Goal: Transaction & Acquisition: Obtain resource

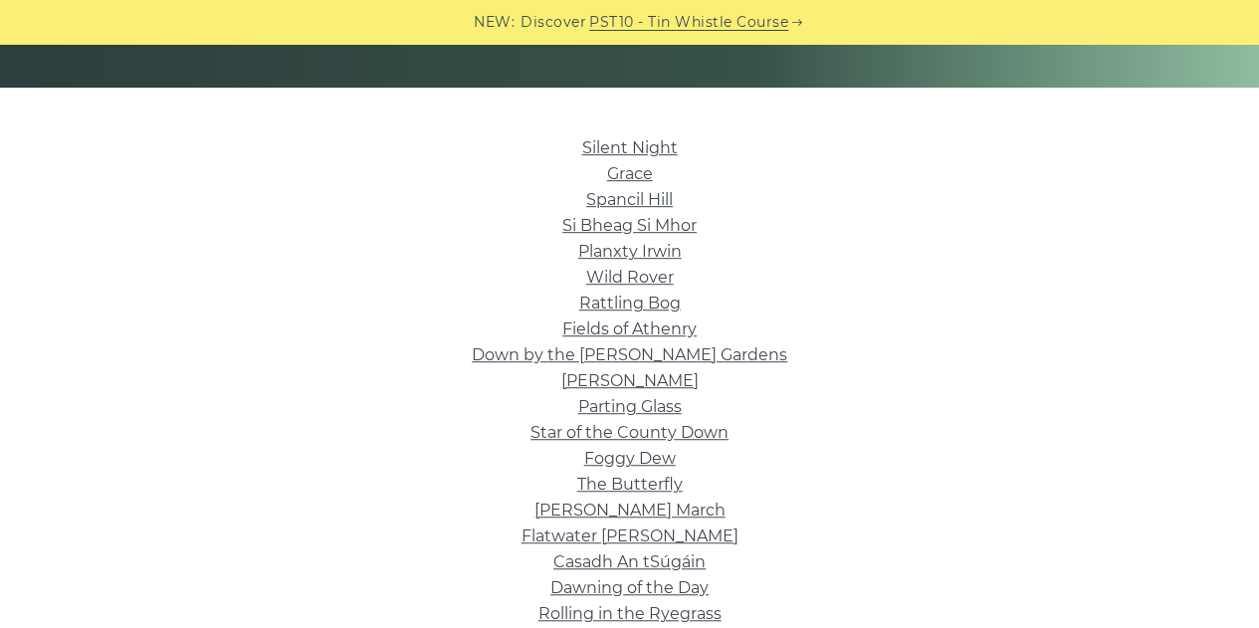
scroll to position [431, 0]
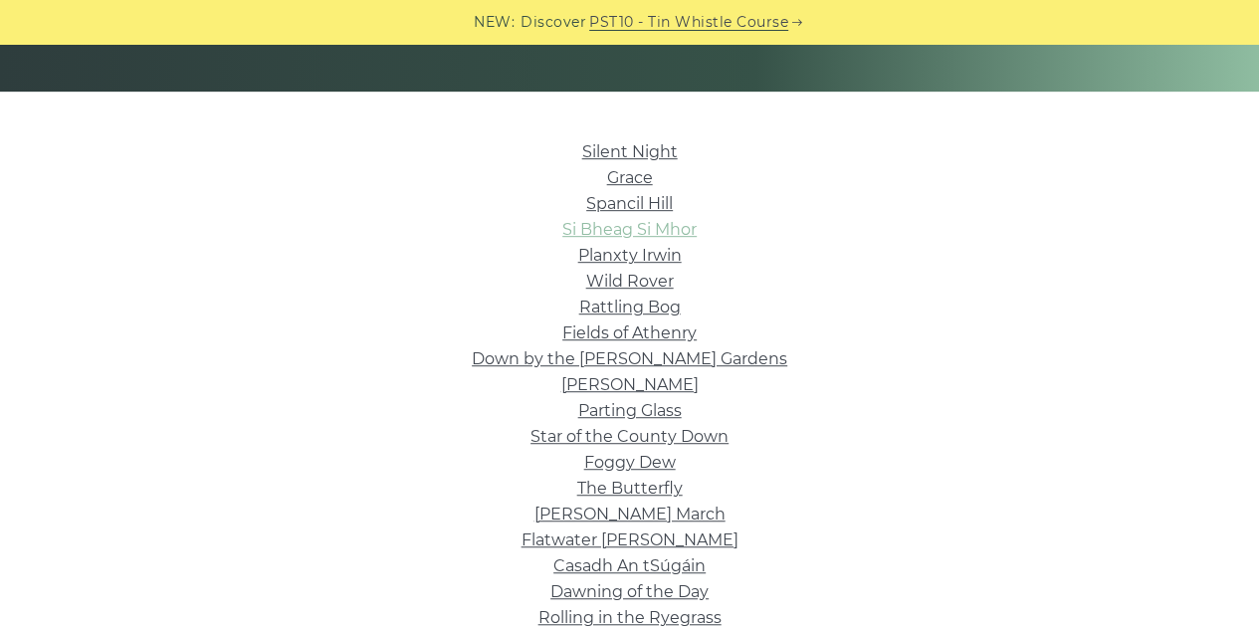
drag, startPoint x: 618, startPoint y: 224, endPoint x: 667, endPoint y: 235, distance: 50.0
click at [667, 235] on link "Si­ Bheag Si­ Mhor" at bounding box center [629, 229] width 134 height 19
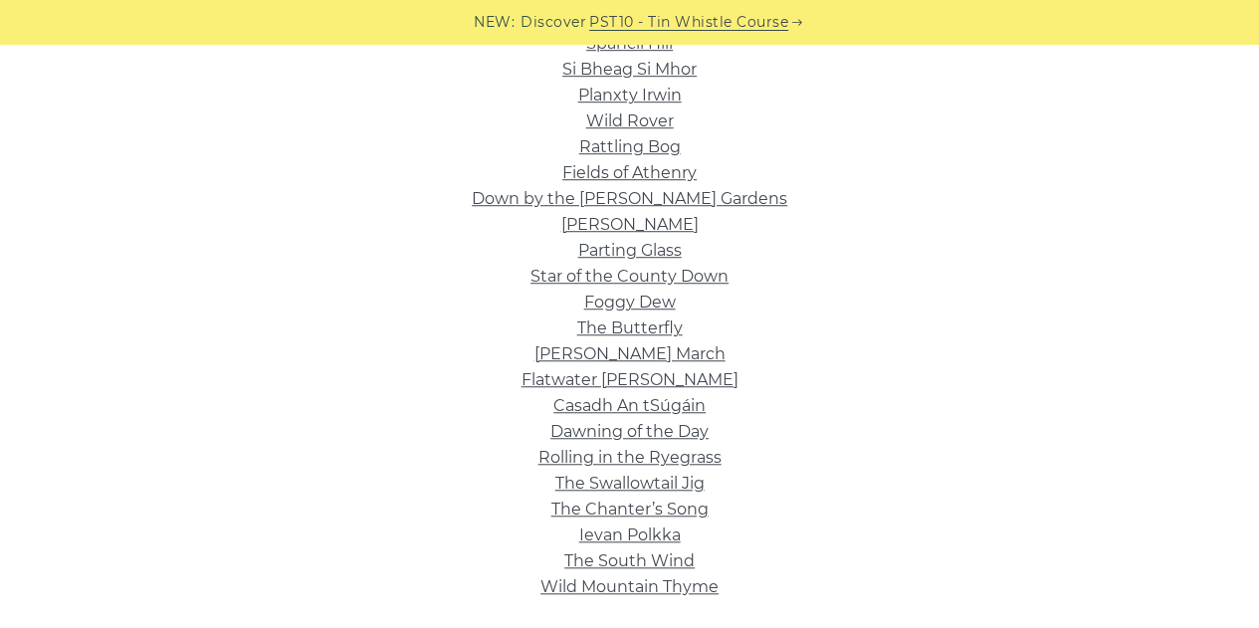
scroll to position [592, 0]
click at [693, 308] on li "Foggy Dew" at bounding box center [630, 302] width 1123 height 26
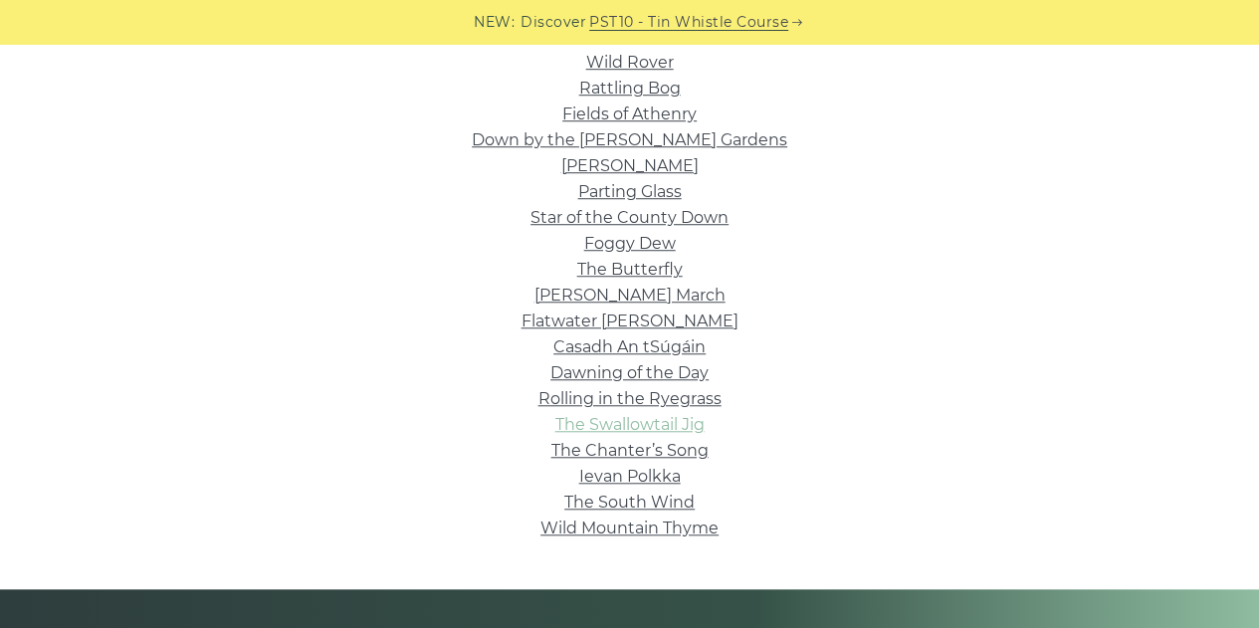
click at [613, 424] on link "The Swallowtail Jig" at bounding box center [629, 424] width 149 height 19
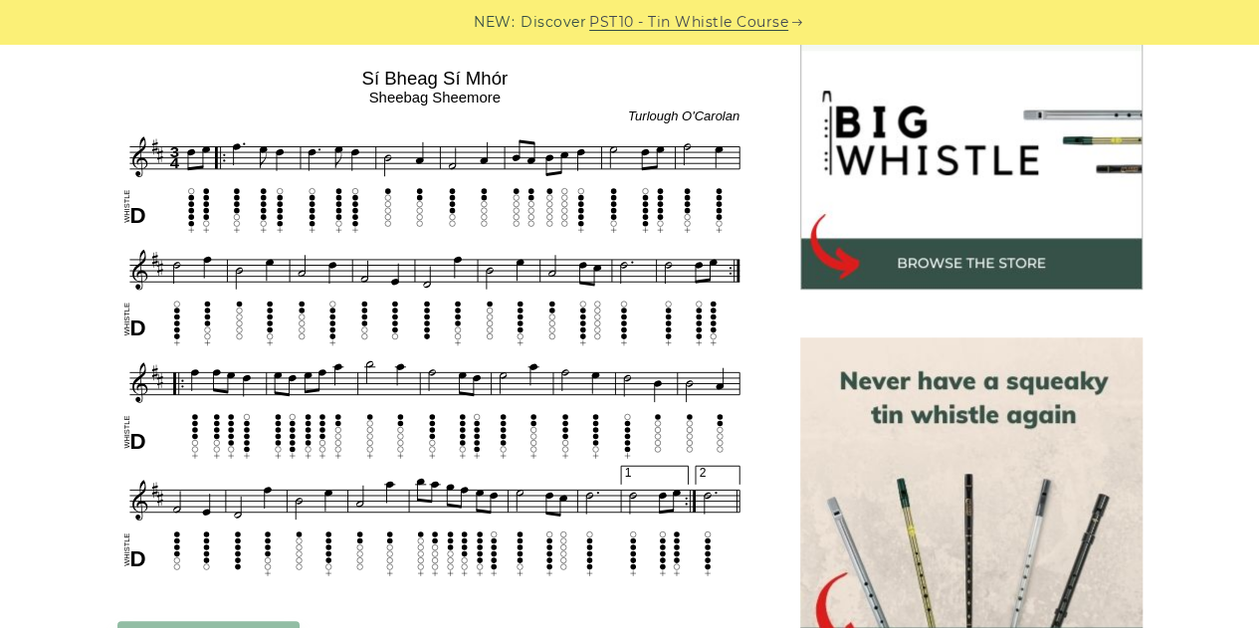
scroll to position [622, 0]
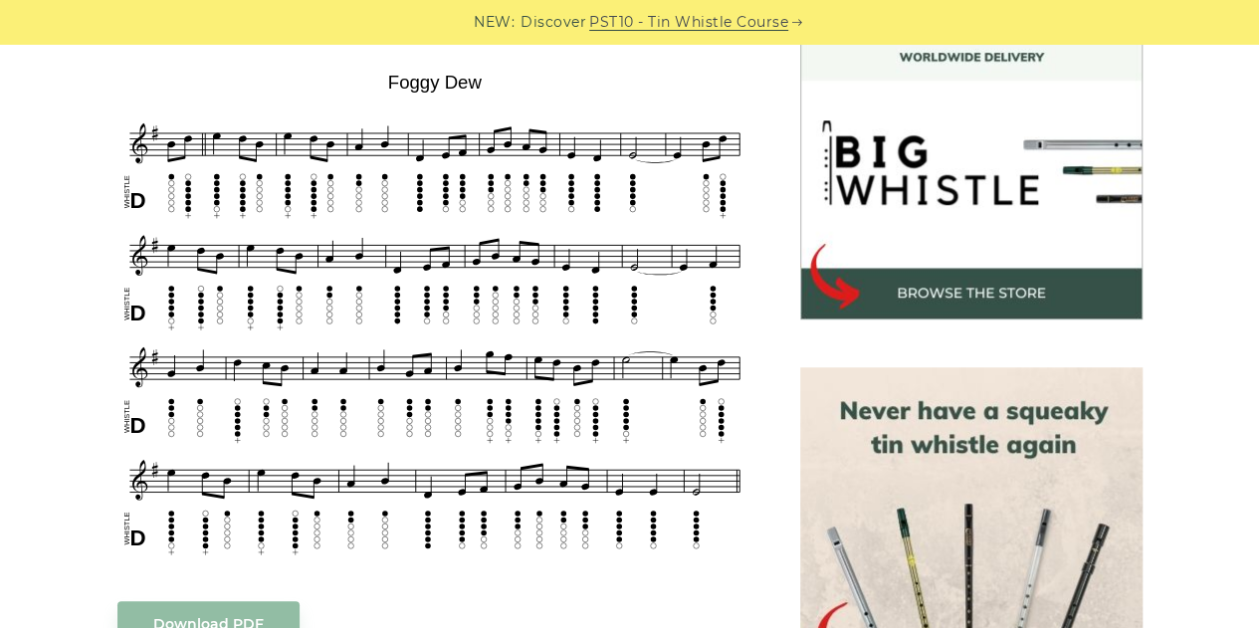
scroll to position [595, 0]
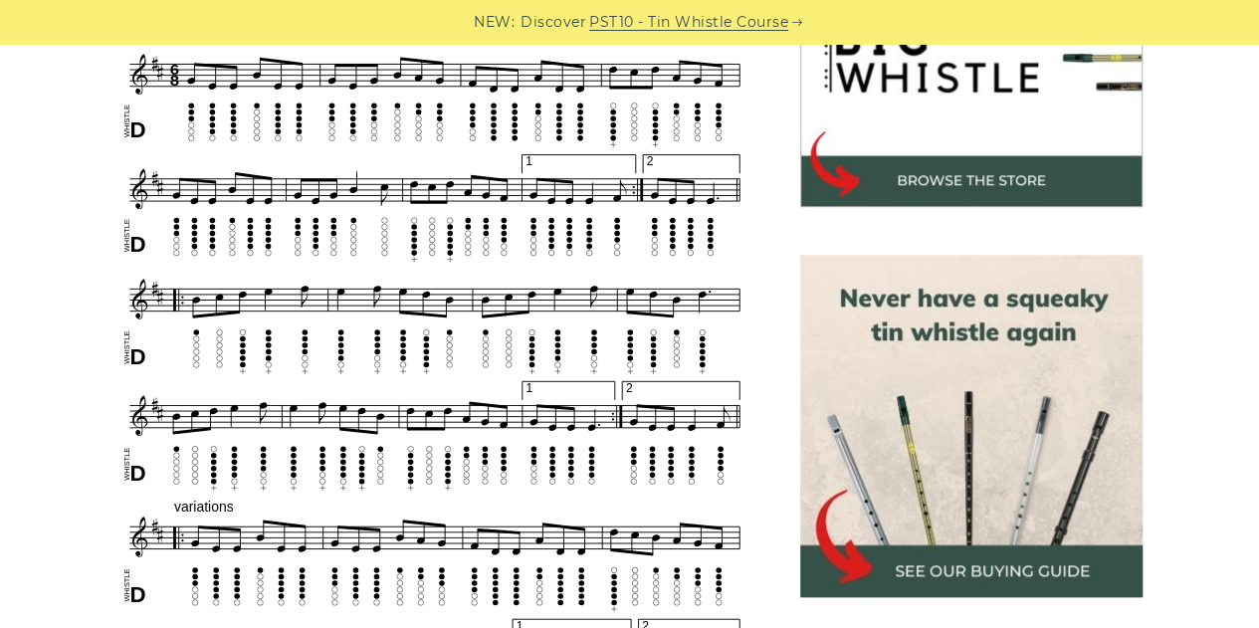
scroll to position [707, 0]
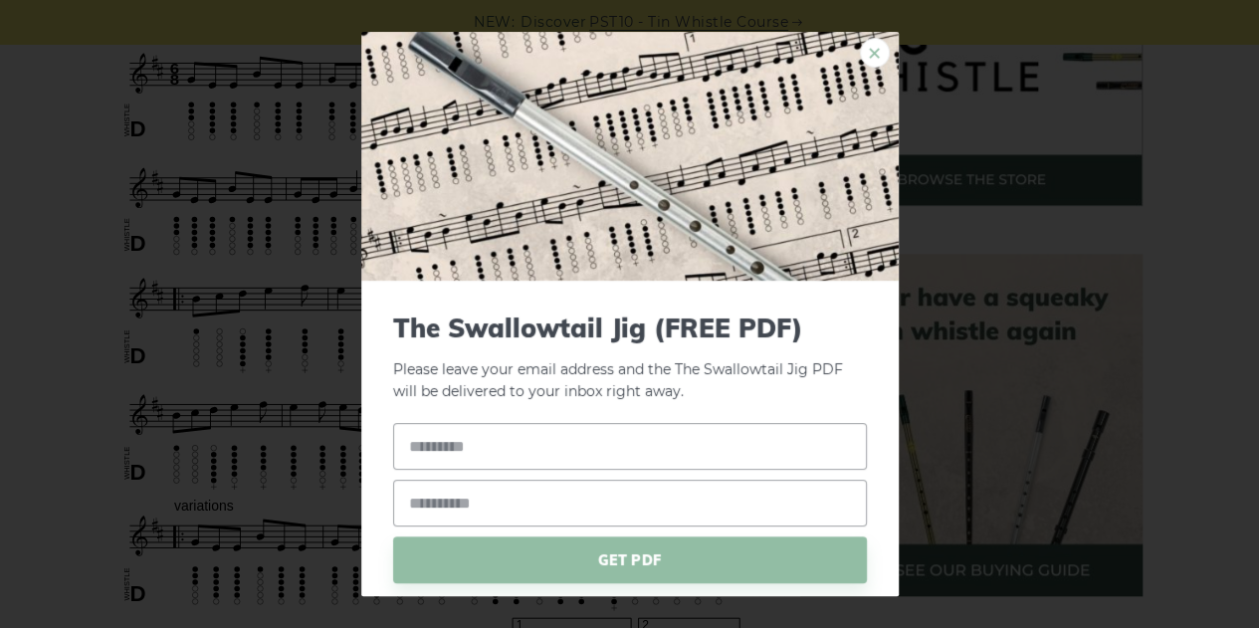
click at [866, 53] on link "×" at bounding box center [875, 53] width 30 height 30
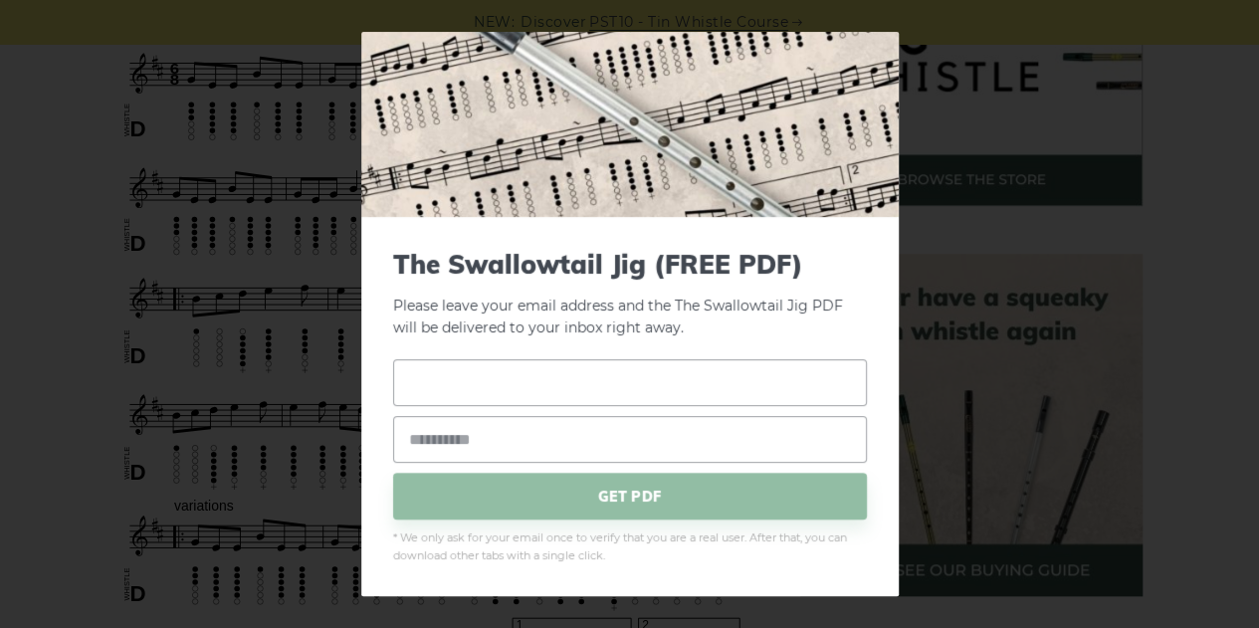
click at [500, 400] on input "text" at bounding box center [630, 382] width 474 height 47
type input "********"
click at [469, 419] on input "email" at bounding box center [630, 439] width 474 height 47
type input "**********"
click at [522, 489] on span "GET PDF" at bounding box center [630, 496] width 474 height 47
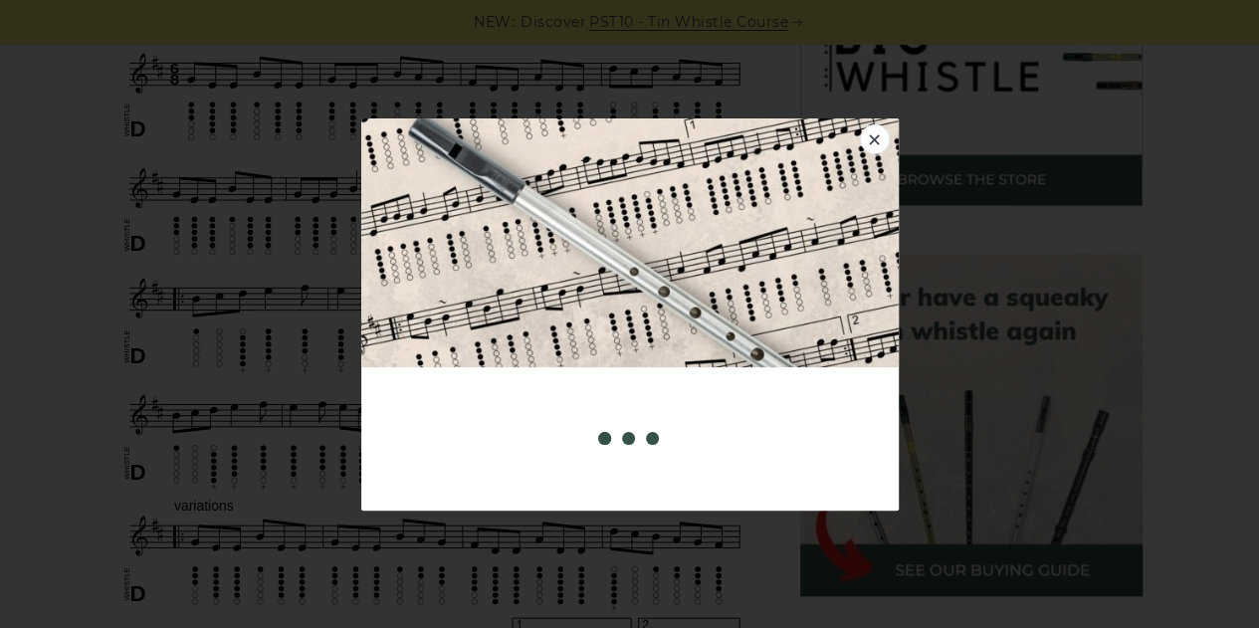
scroll to position [0, 0]
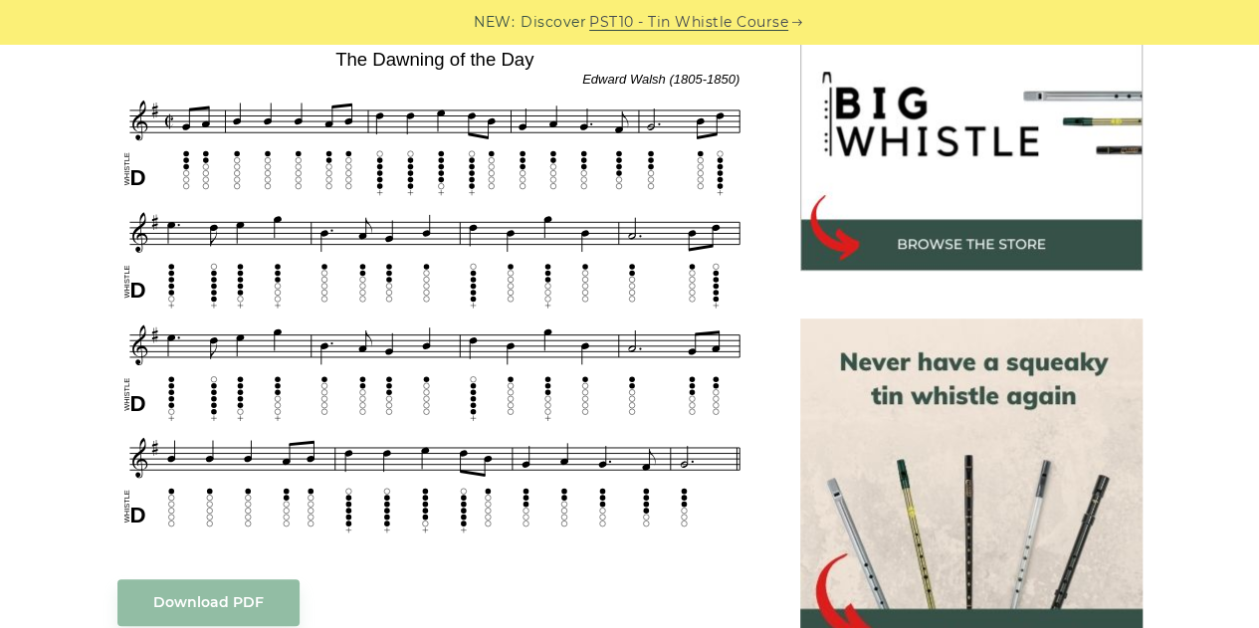
scroll to position [643, 0]
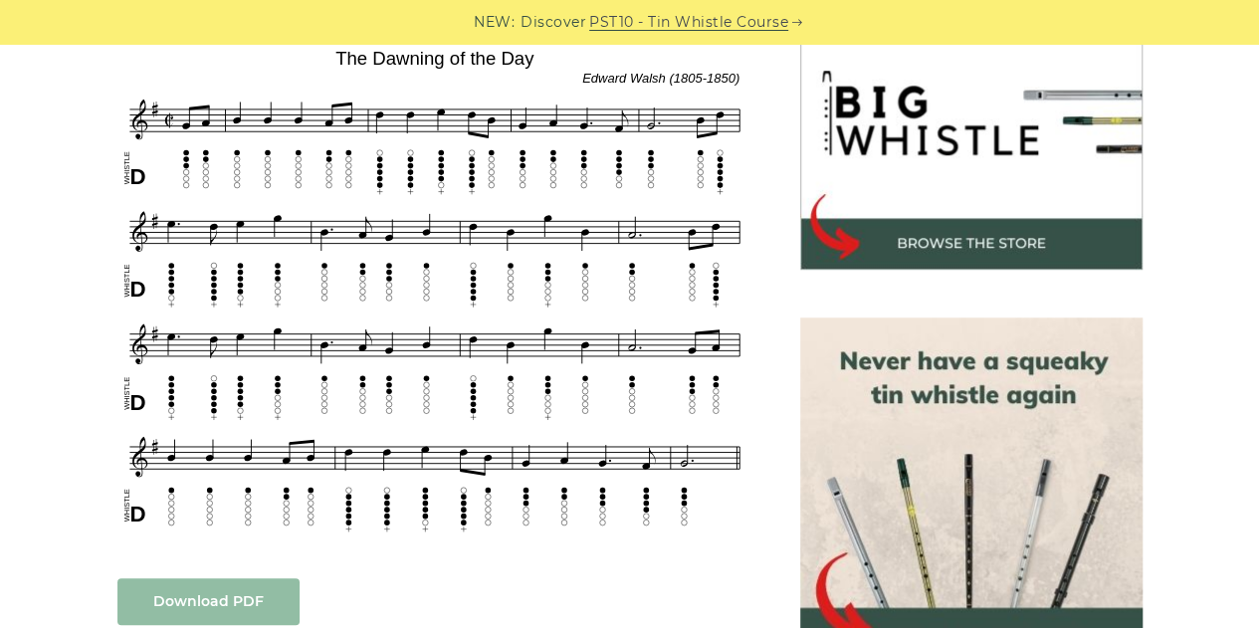
click at [259, 604] on link "Download PDF" at bounding box center [208, 601] width 182 height 47
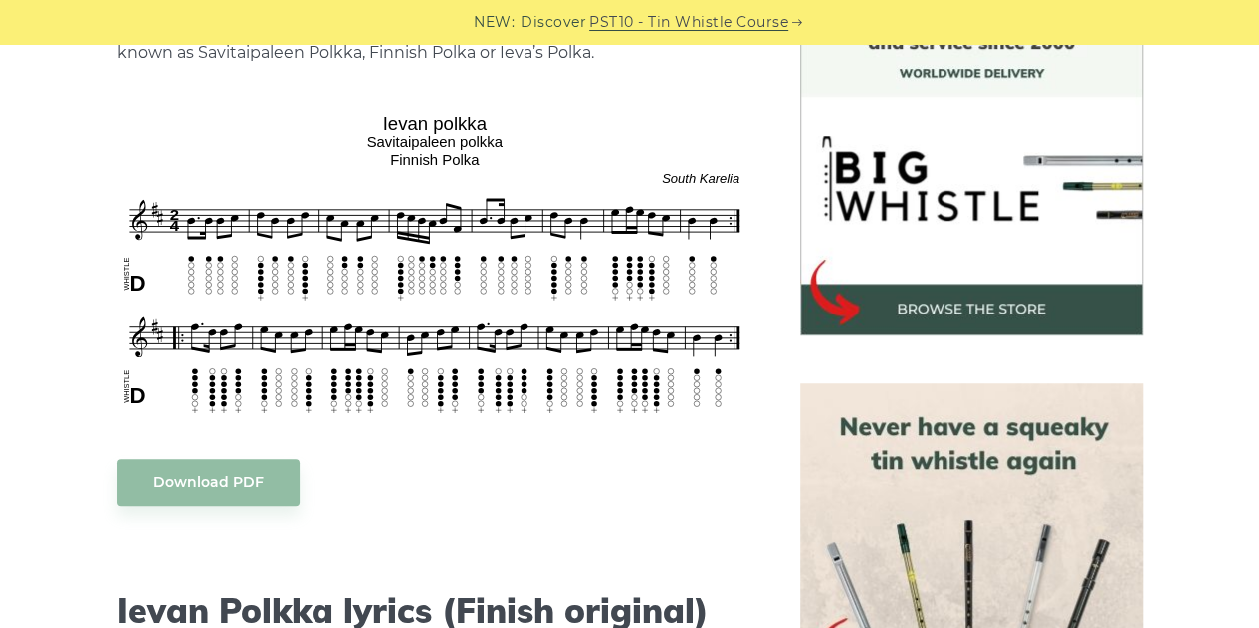
scroll to position [581, 0]
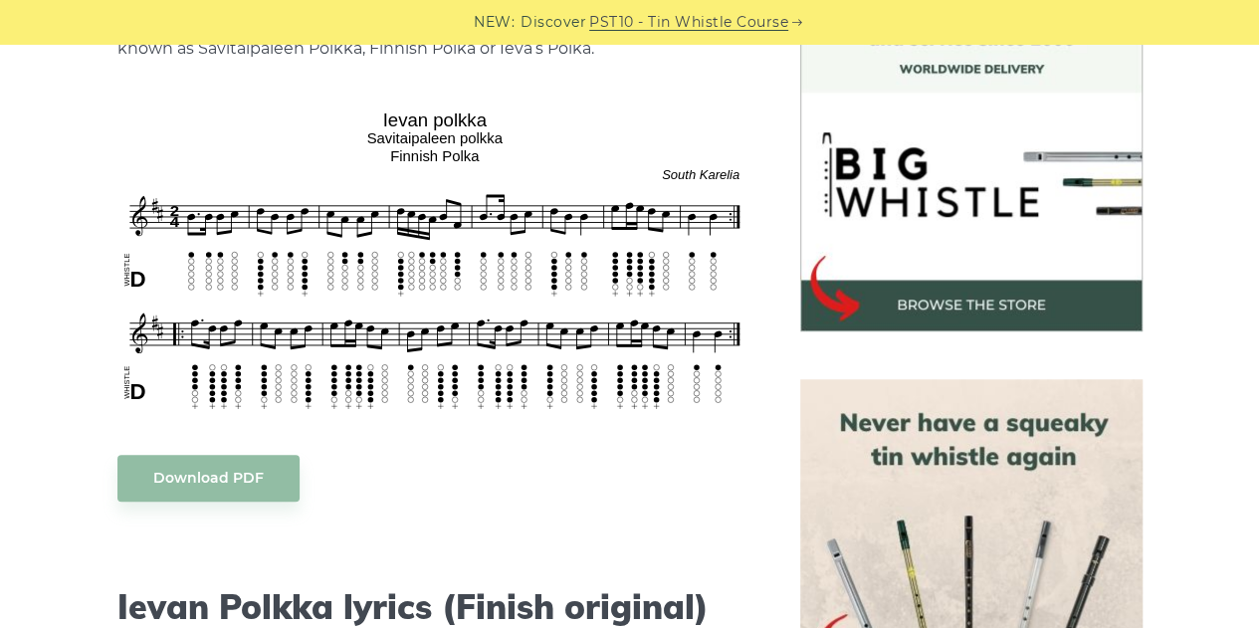
click at [238, 467] on link "Download PDF" at bounding box center [208, 478] width 182 height 47
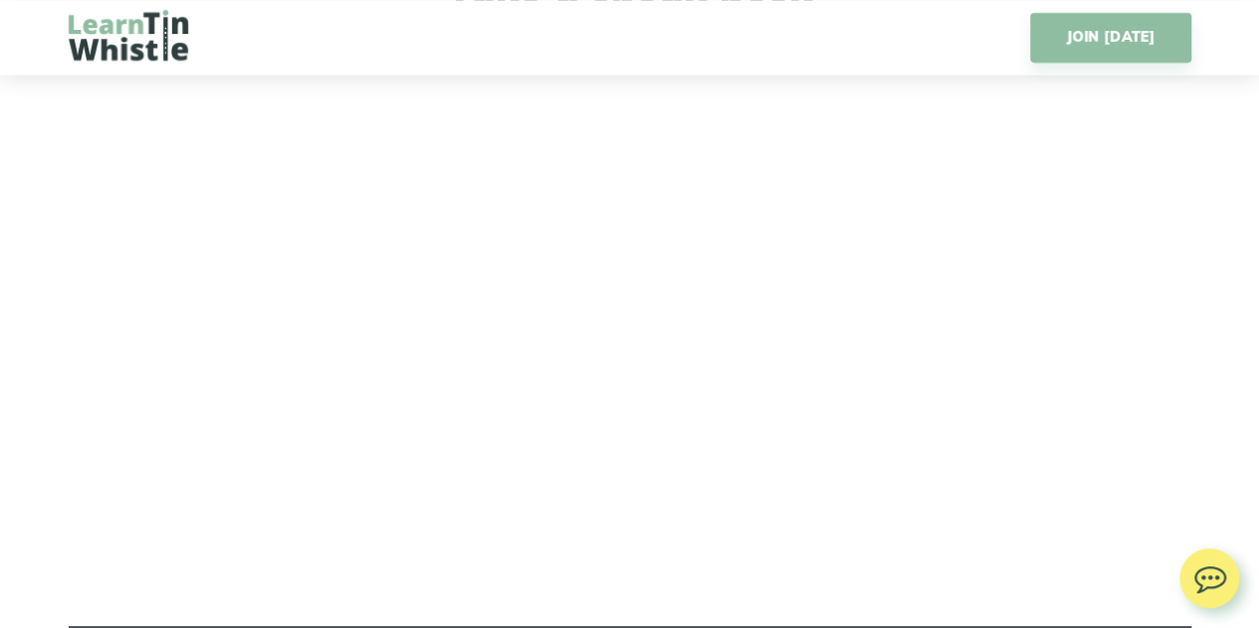
scroll to position [3446, 0]
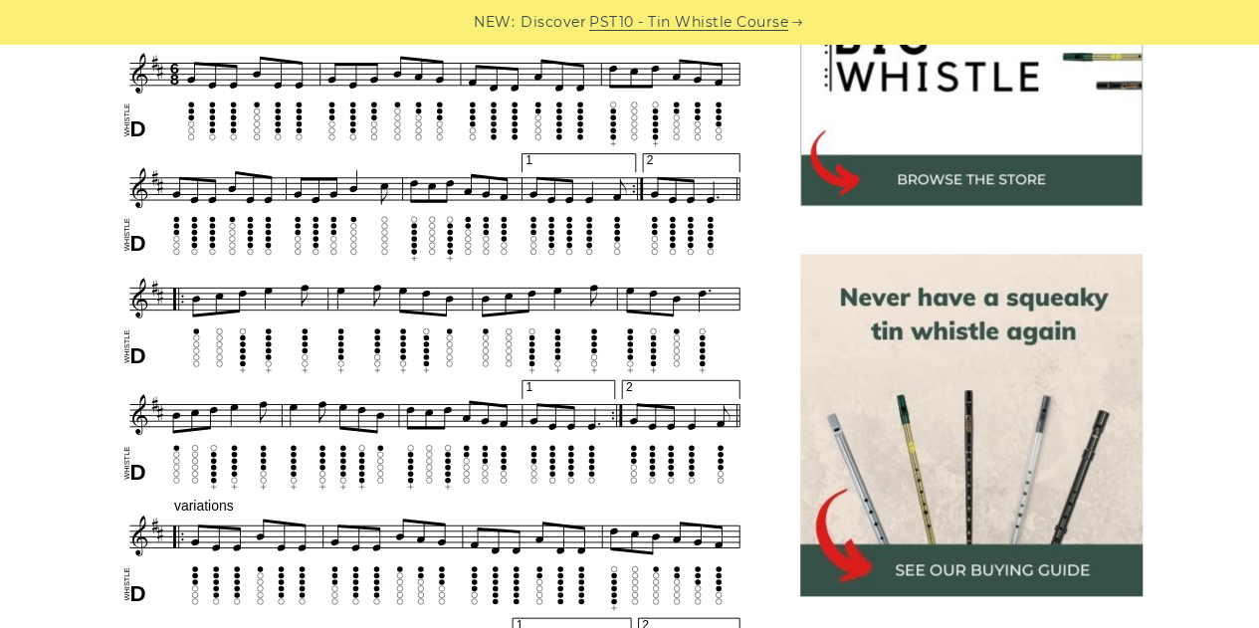
click at [311, 176] on img at bounding box center [434, 469] width 635 height 985
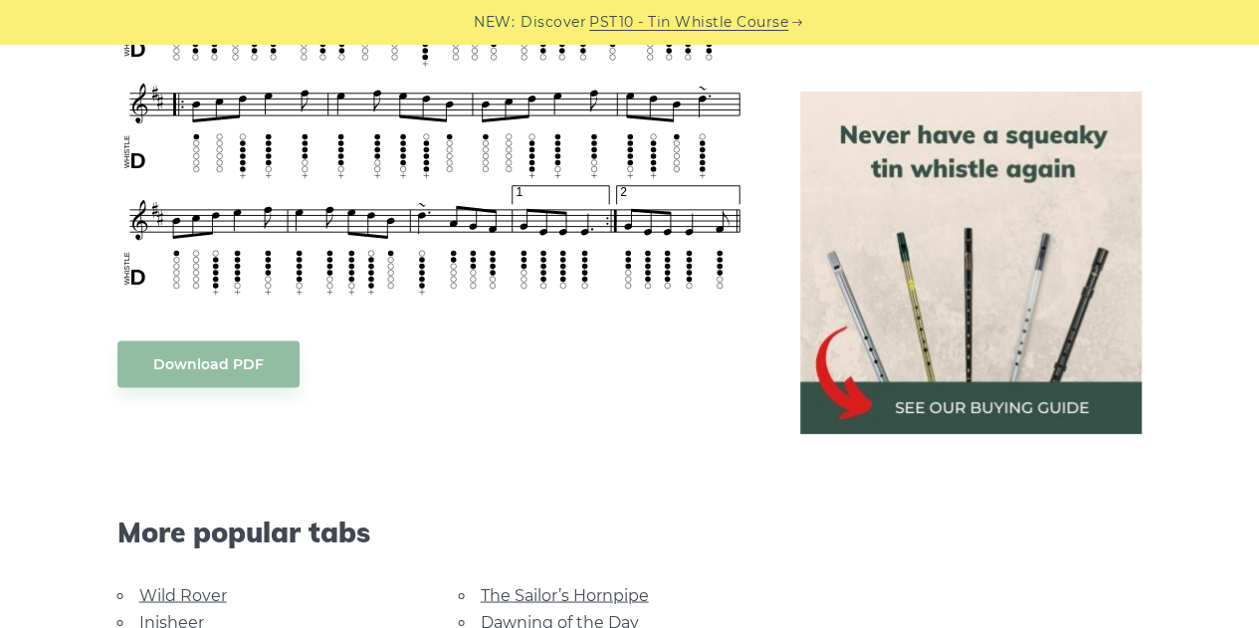
scroll to position [1370, 0]
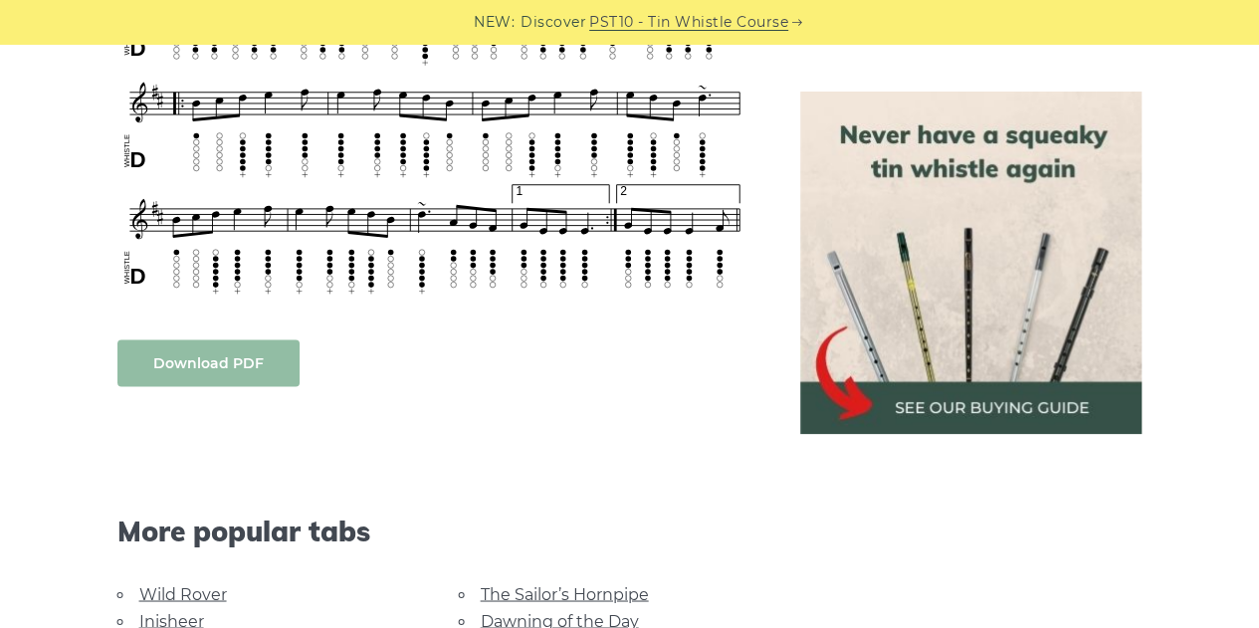
click at [217, 375] on link "Download PDF" at bounding box center [208, 362] width 182 height 47
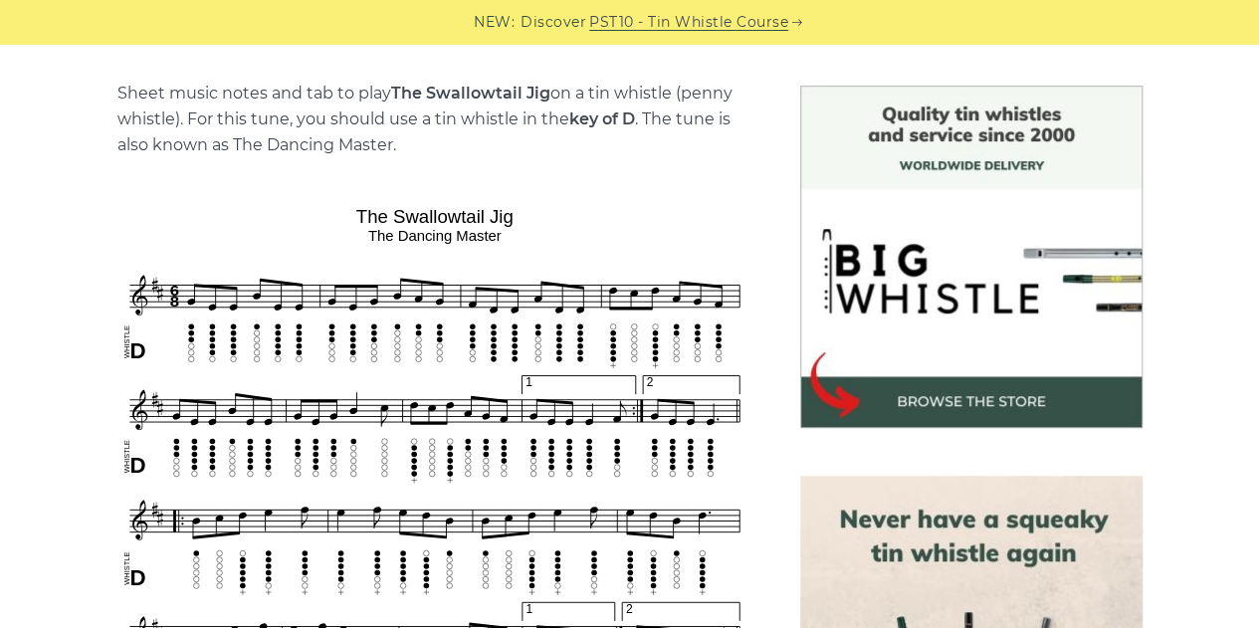
scroll to position [486, 0]
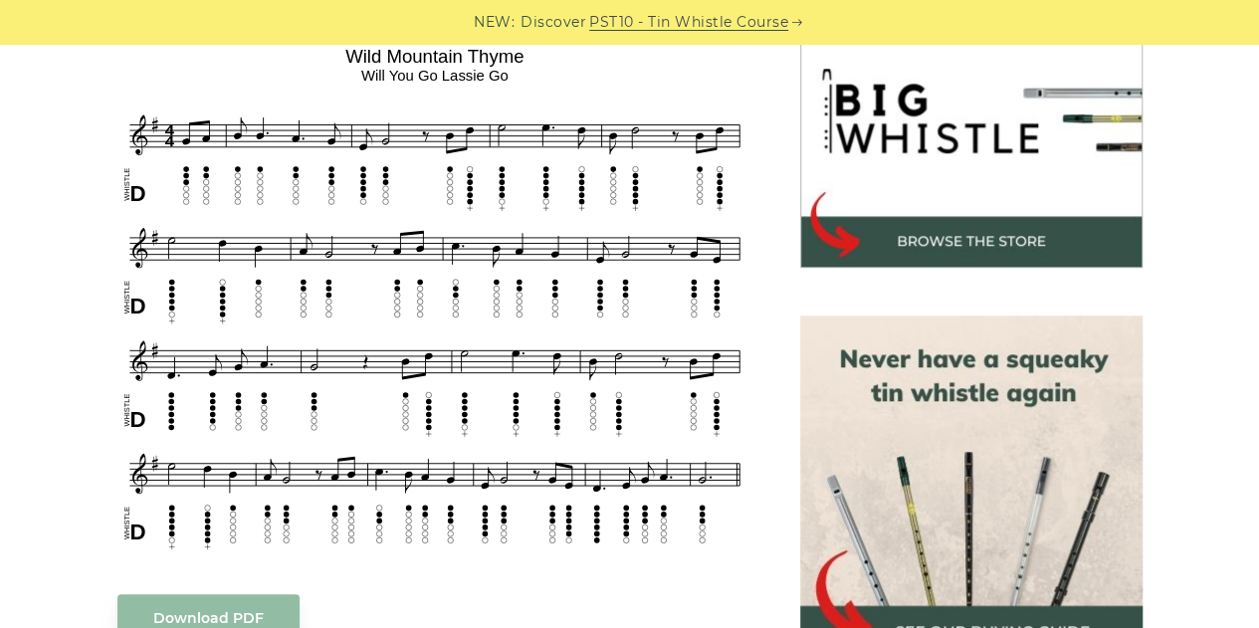
scroll to position [646, 0]
